Goal: Navigation & Orientation: Find specific page/section

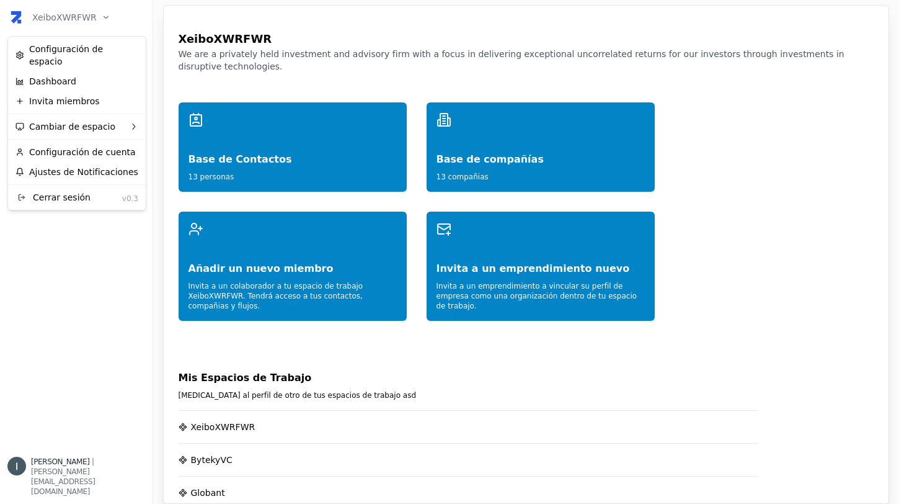
click at [82, 25] on html "XeiboXWRFWR Inicio Red Contactos ( 13 ) Organizaciones ( 13 ) Flujos Nuevo fluj…" at bounding box center [449, 252] width 899 height 504
click at [88, 104] on div "Configuración de espacio Dashboard Invita miembros Cambiar de espacio Configura…" at bounding box center [76, 123] width 139 height 174
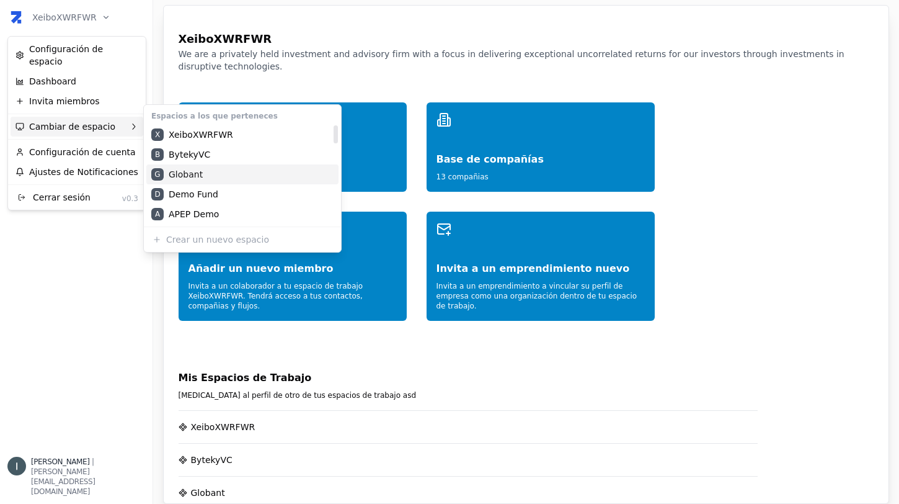
scroll to position [437, 0]
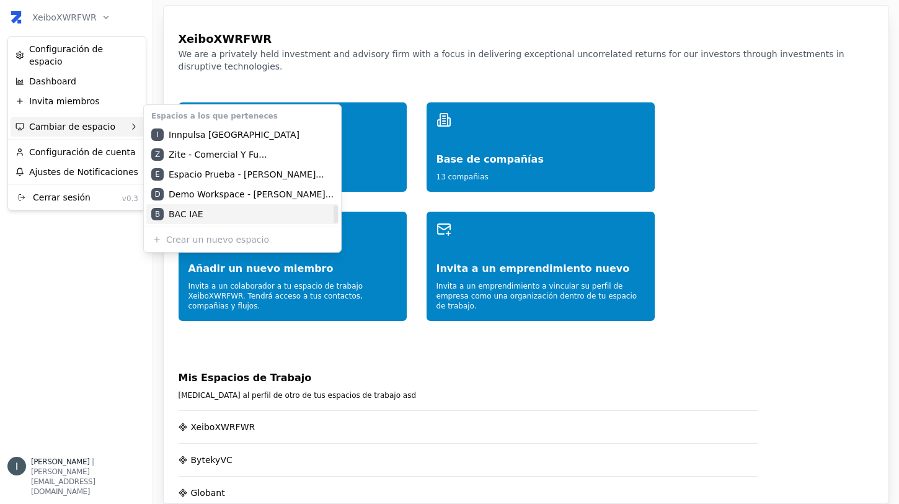
click at [210, 216] on div "B BAC IAE" at bounding box center [242, 214] width 192 height 20
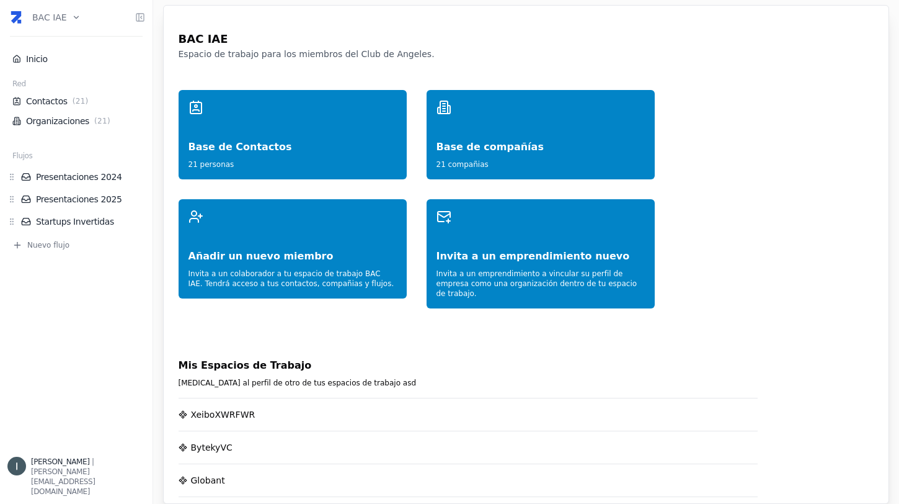
click at [75, 20] on html "BAC IAE Inicio Red Contactos ( 21 ) Organizaciones ( 21 ) Flujos Presentaciones…" at bounding box center [449, 252] width 899 height 504
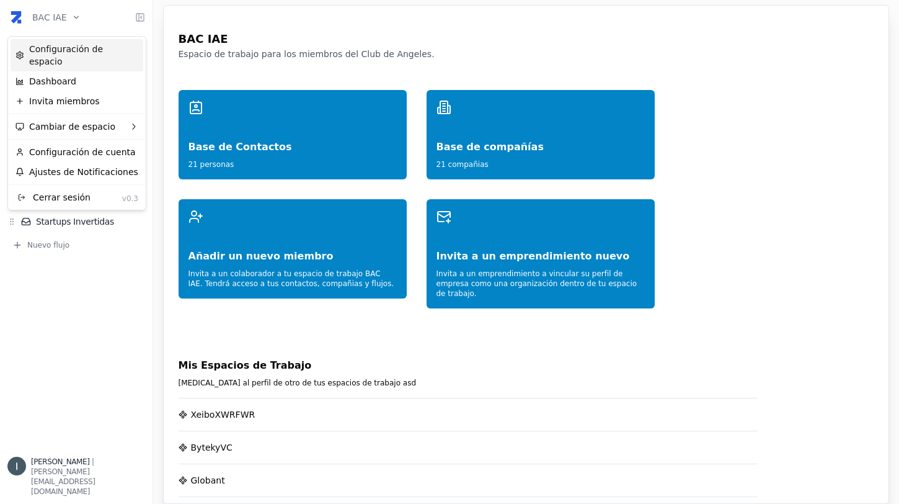
click at [106, 50] on div "Configuración de espacio" at bounding box center [77, 55] width 133 height 32
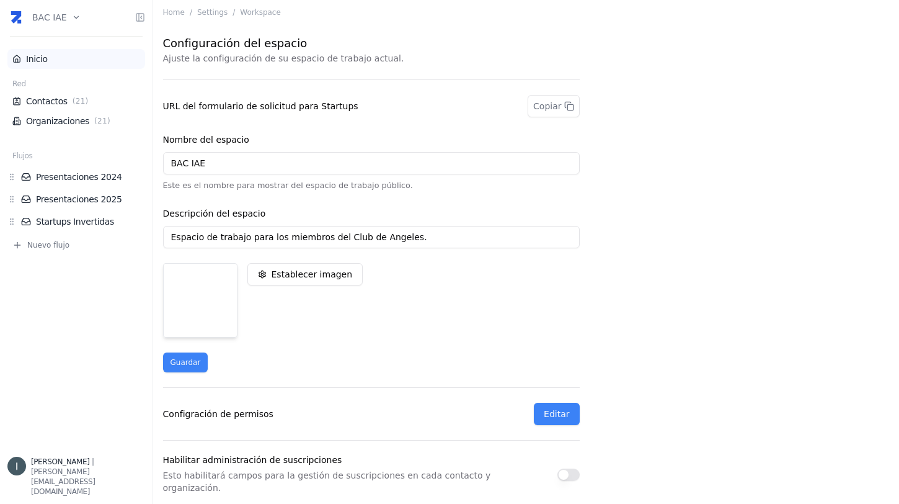
click at [54, 61] on link "Inicio" at bounding box center [76, 59] width 128 height 12
